Goal: Task Accomplishment & Management: Use online tool/utility

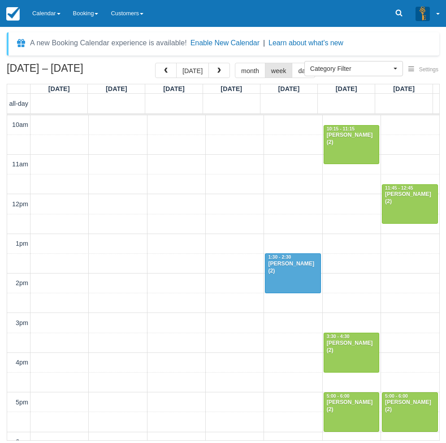
select select
click at [43, 13] on link "Calendar" at bounding box center [46, 13] width 41 height 27
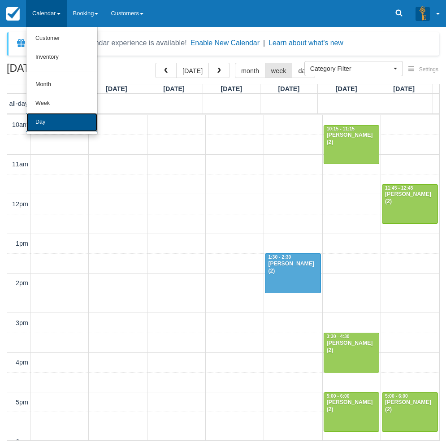
click at [42, 118] on link "Day" at bounding box center [61, 122] width 71 height 19
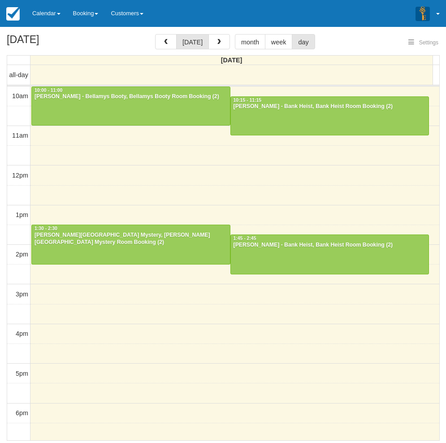
select select
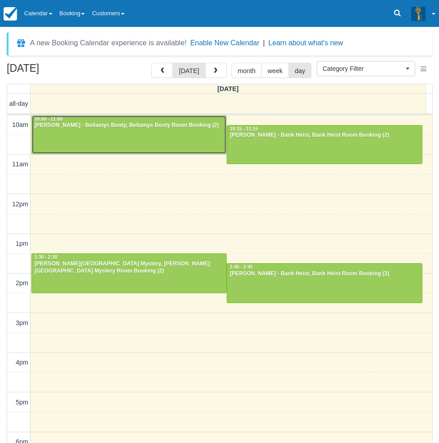
click at [61, 137] on div at bounding box center [129, 135] width 194 height 39
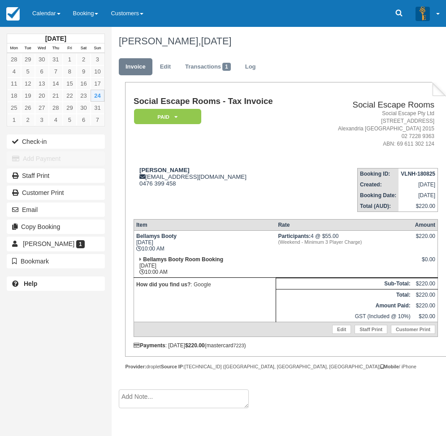
click at [20, 318] on div "[DATE] Mon Tue Wed Thu Fri Sat Sun 28 29 30 31 1 2 3 4 5 6 7 8 9 10 11 12 13 14…" at bounding box center [56, 218] width 112 height 436
click at [22, 341] on div "[DATE] Mon Tue Wed Thu Fri Sat Sun 28 29 30 31 1 2 3 4 5 6 7 8 9 10 11 12 13 14…" at bounding box center [56, 218] width 112 height 436
click at [39, 17] on link "Calendar" at bounding box center [46, 13] width 41 height 27
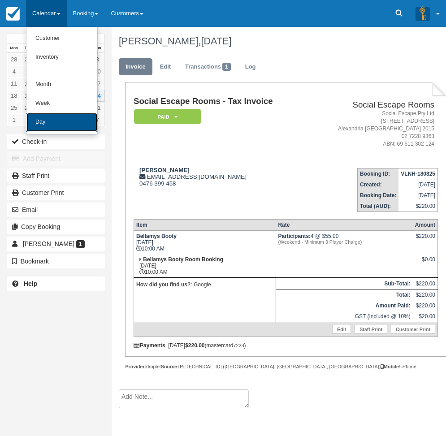
click at [39, 124] on link "Day" at bounding box center [61, 122] width 71 height 19
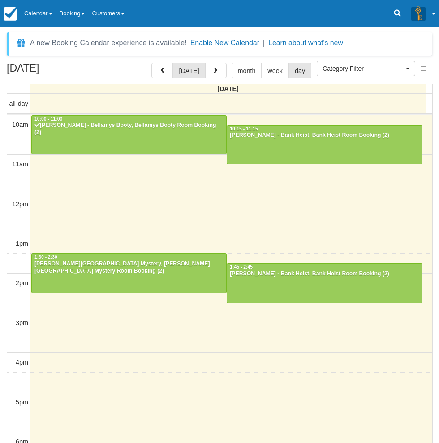
select select
click at [3, 199] on div "[DATE] [DATE] month week day [DATE] all-day 10am 11am 12pm 1pm 2pm 3pm 4pm 5pm …" at bounding box center [219, 266] width 439 height 406
click at [1, 201] on div "[DATE] [DATE] month week day [DATE] all-day 10am 11am 12pm 1pm 2pm 3pm 4pm 5pm …" at bounding box center [219, 266] width 439 height 406
click at [188, 187] on div "10am 11am 12pm 1pm 2pm 3pm 4pm 5pm 6pm 7pm 8pm 9pm 10pm 10:00 - 11:00 [PERSON_N…" at bounding box center [219, 362] width 425 height 494
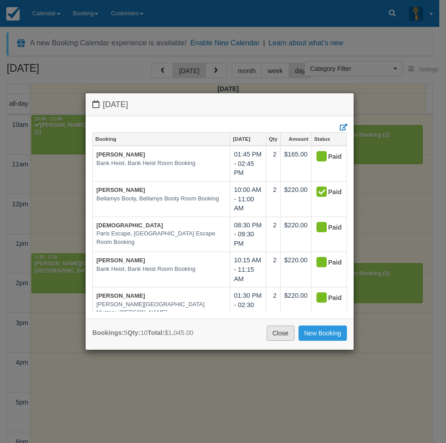
click at [281, 334] on link "Close" at bounding box center [280, 332] width 28 height 15
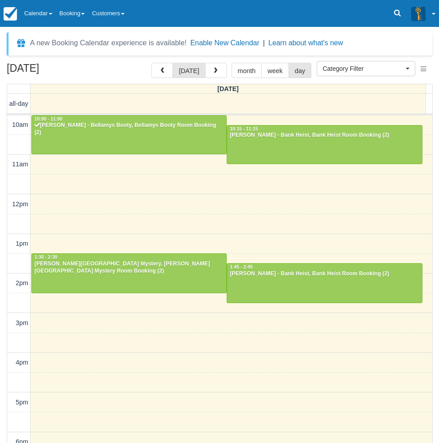
click at [1, 262] on div "[DATE] [DATE] month week day [DATE] all-day 10am 11am 12pm 1pm 2pm 3pm 4pm 5pm …" at bounding box center [219, 266] width 439 height 406
click at [4, 294] on div "[DATE] [DATE] month week day [DATE] all-day 10am 11am 12pm 1pm 2pm 3pm 4pm 5pm …" at bounding box center [219, 266] width 439 height 406
